Goal: Book appointment/travel/reservation

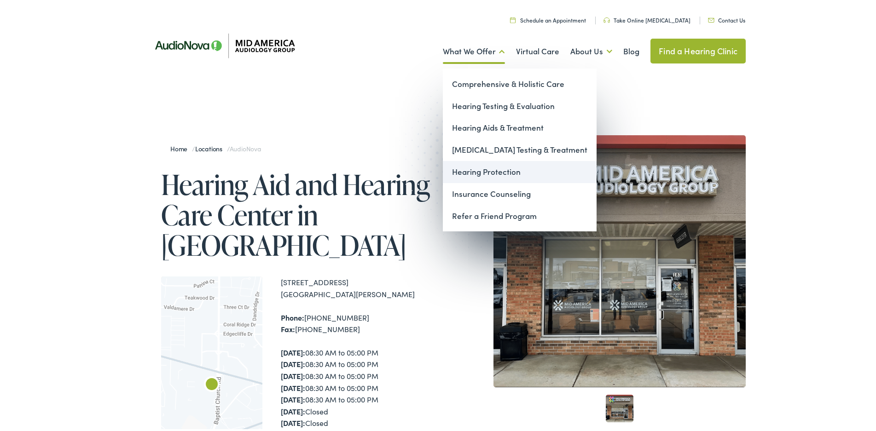
click at [480, 169] on link "Hearing Protection" at bounding box center [520, 170] width 154 height 22
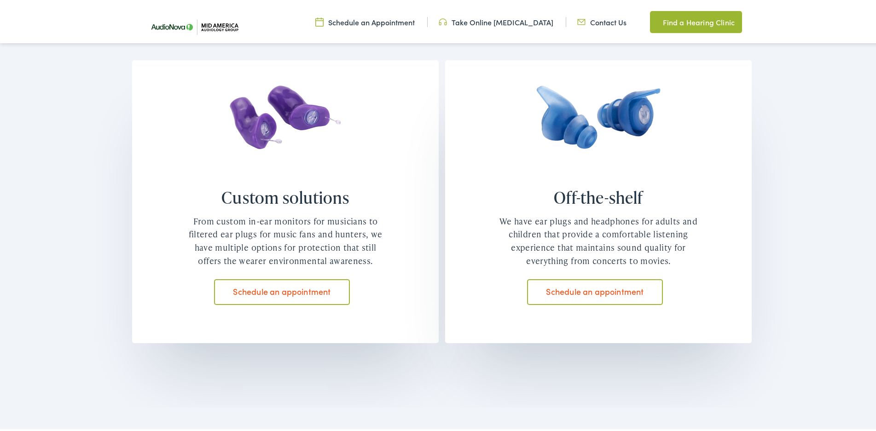
scroll to position [782, 0]
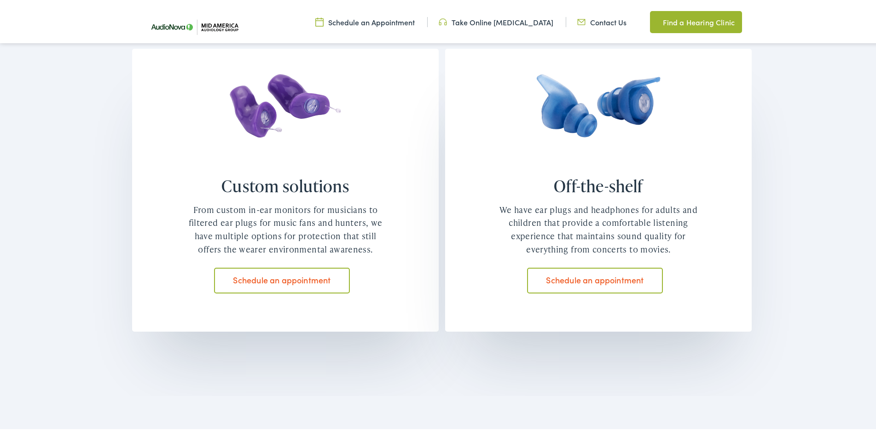
click at [268, 277] on link "Schedule an appointment" at bounding box center [282, 279] width 136 height 26
